Goal: Find specific page/section: Find specific page/section

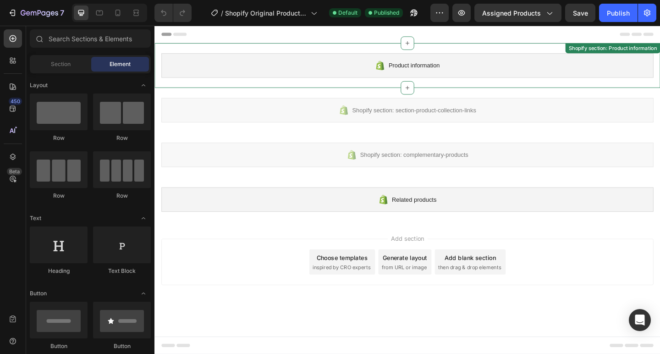
click at [313, 80] on div "Product information" at bounding box center [429, 68] width 535 height 27
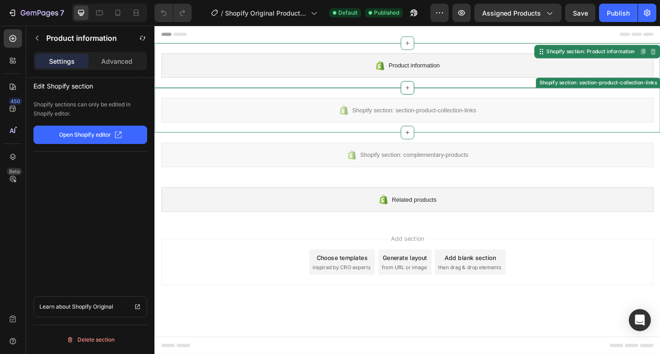
click at [311, 118] on div "Shopify section: section-product-collection-links" at bounding box center [429, 117] width 535 height 27
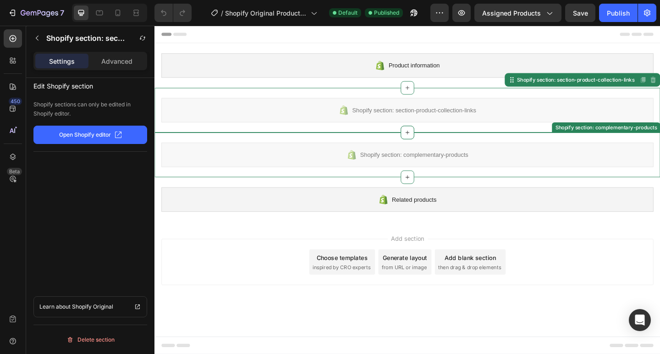
click at [306, 179] on div "Shopify section: complementary-products" at bounding box center [429, 166] width 535 height 27
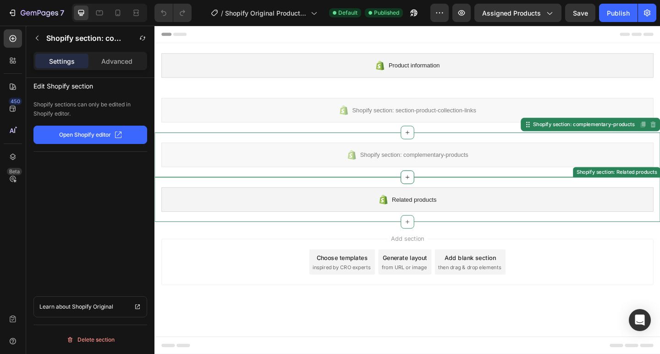
click at [307, 224] on div "Related products" at bounding box center [429, 214] width 535 height 27
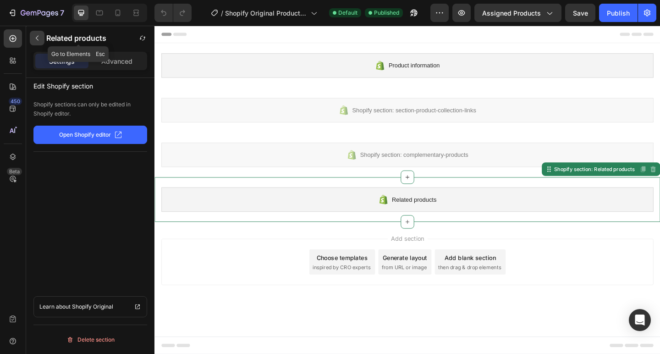
click at [36, 37] on icon "button" at bounding box center [36, 37] width 7 height 7
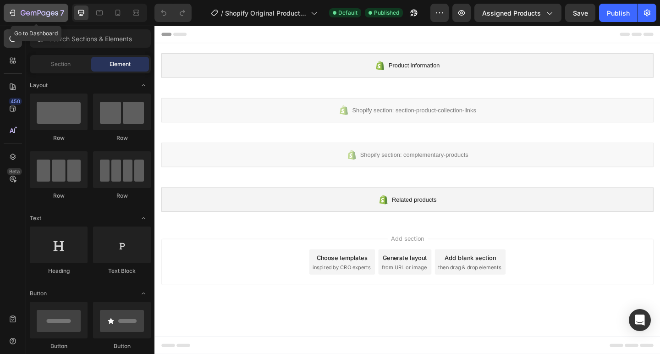
click at [16, 14] on icon "button" at bounding box center [12, 12] width 9 height 9
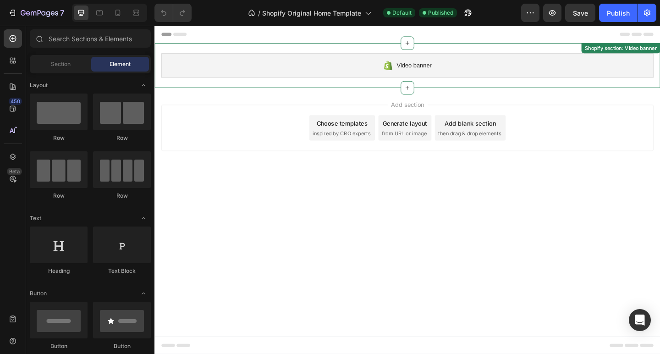
click at [439, 63] on span "Video banner" at bounding box center [437, 68] width 38 height 11
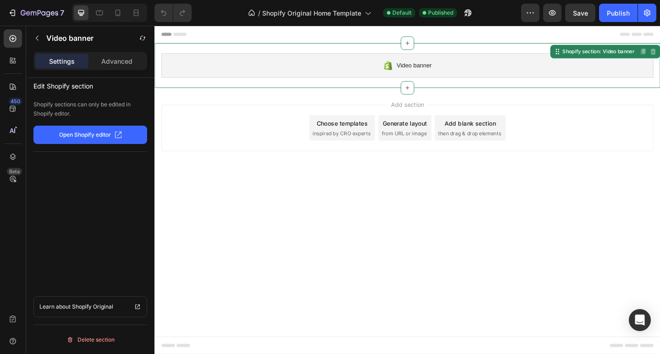
click at [439, 63] on span "Video banner" at bounding box center [437, 68] width 38 height 11
click at [122, 55] on div "Advanced" at bounding box center [116, 61] width 53 height 15
click at [92, 141] on button "Open Shopify editor" at bounding box center [90, 135] width 114 height 18
